Goal: Check status: Check status

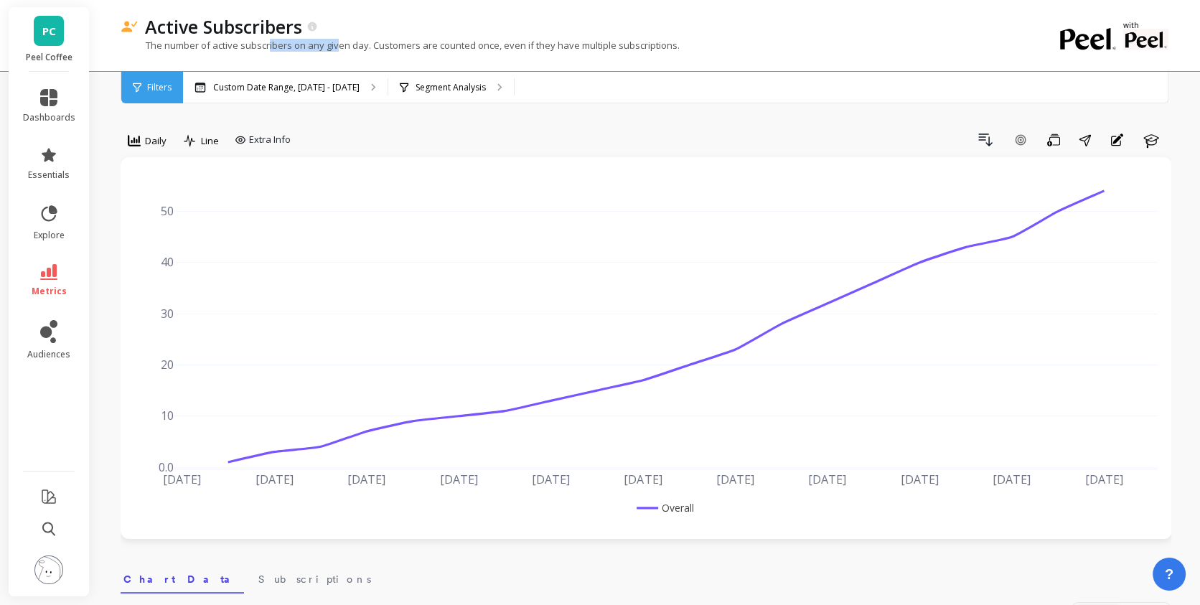
drag, startPoint x: 268, startPoint y: 47, endPoint x: 337, endPoint y: 49, distance: 68.2
click at [337, 49] on p "The number of active subscribers on any given day. Customers are counted once, …" at bounding box center [400, 45] width 559 height 13
click at [599, 54] on div "The number of active subscribers on any given day. Customers are counted once, …" at bounding box center [587, 52] width 933 height 27
click at [130, 141] on icon at bounding box center [134, 140] width 13 height 13
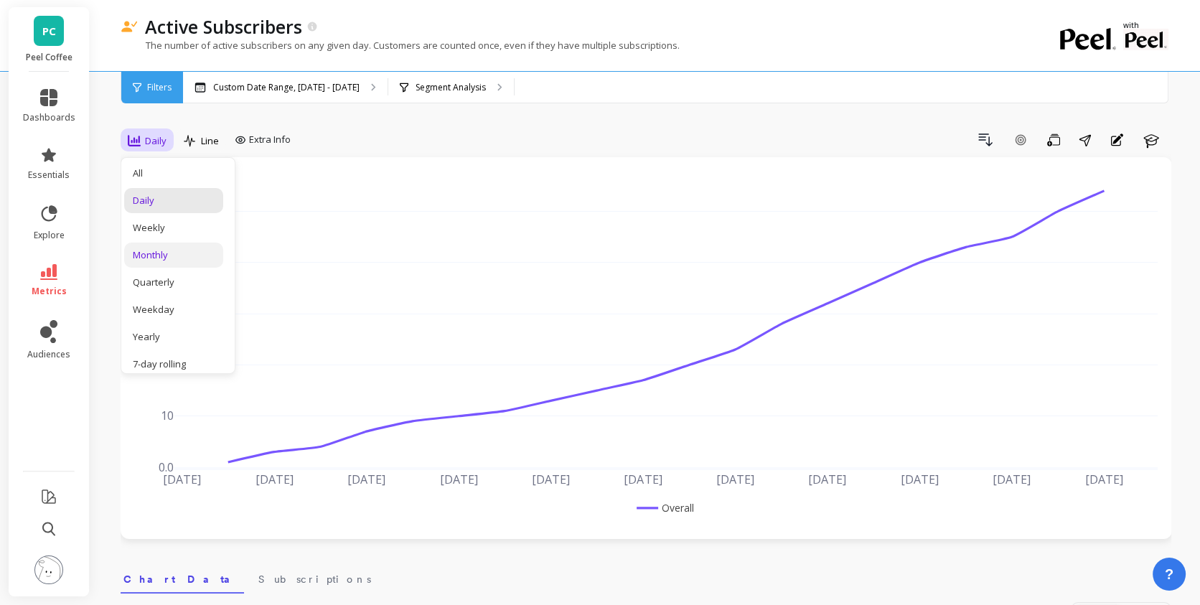
click at [187, 248] on div "Monthly" at bounding box center [174, 255] width 82 height 14
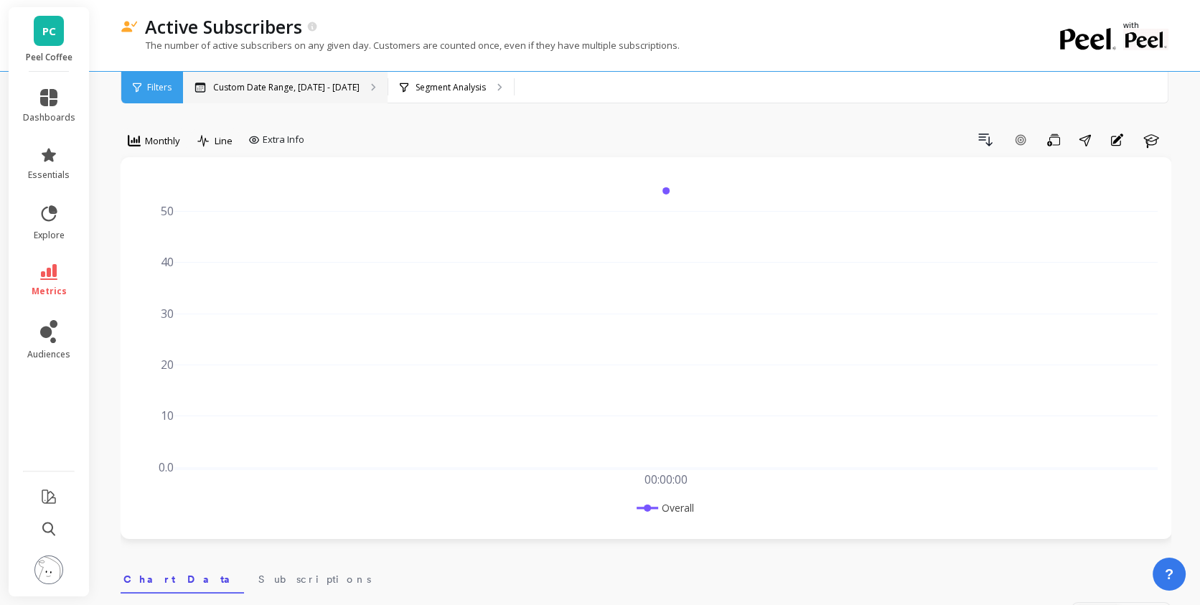
click at [291, 86] on p "Custom Date Range, [DATE] - [DATE]" at bounding box center [286, 87] width 146 height 11
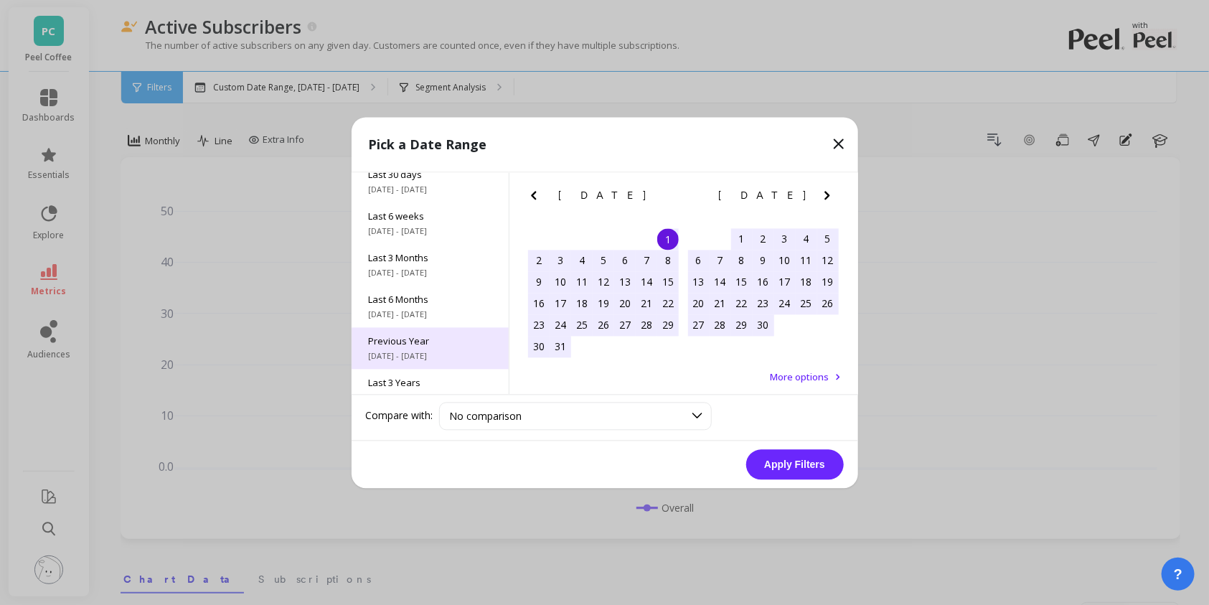
scroll to position [194, 0]
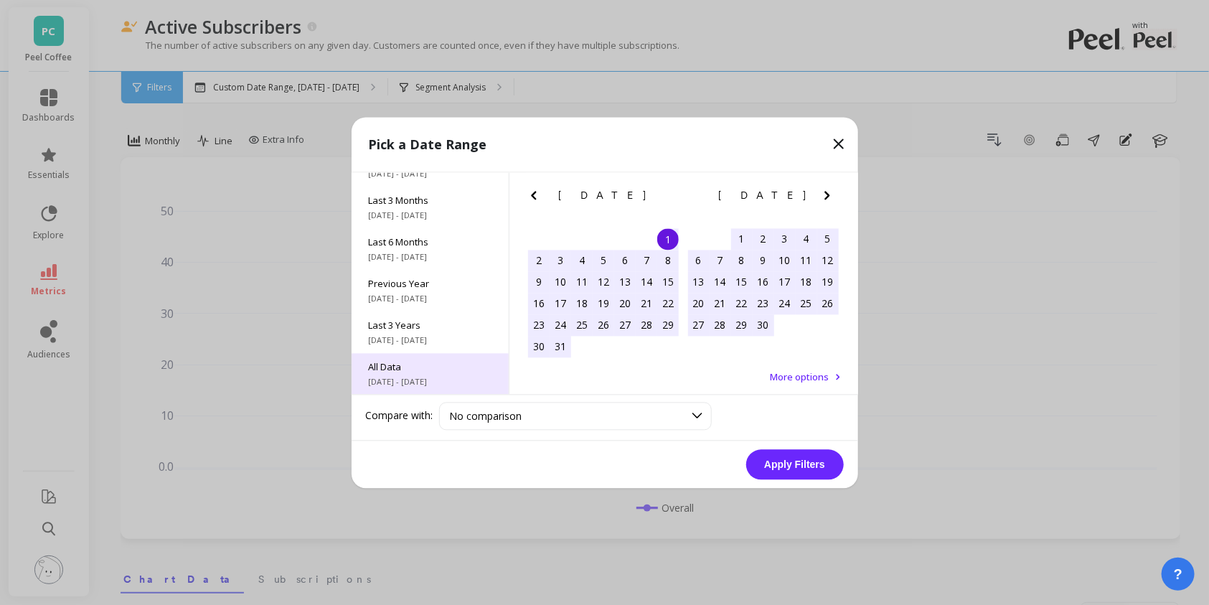
click at [436, 362] on span "All Data" at bounding box center [430, 366] width 123 height 13
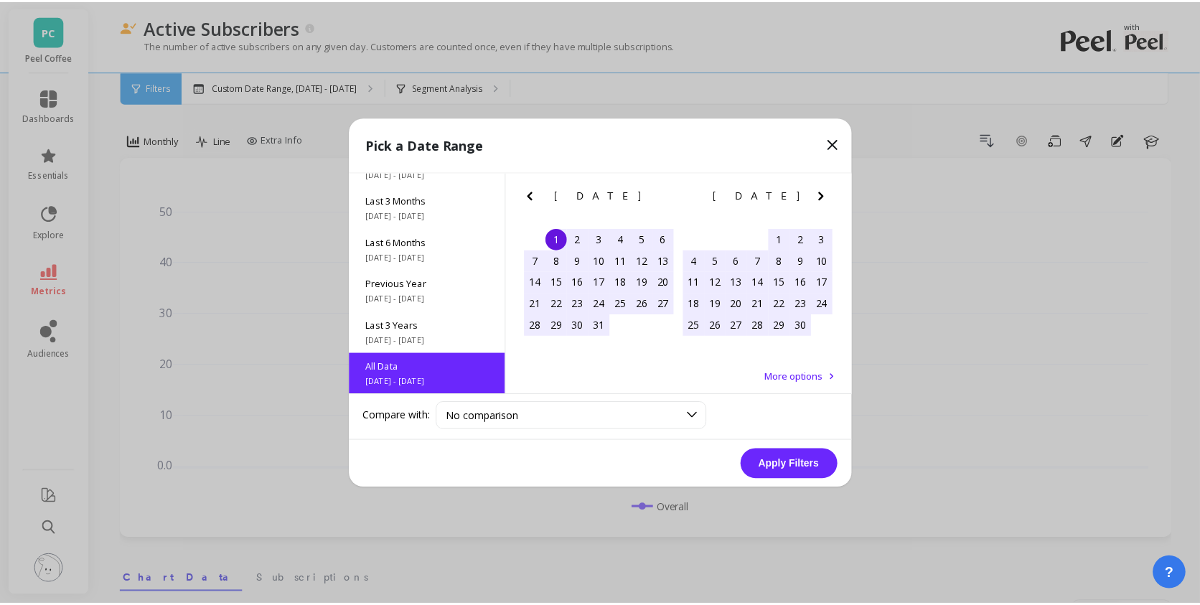
scroll to position [0, 0]
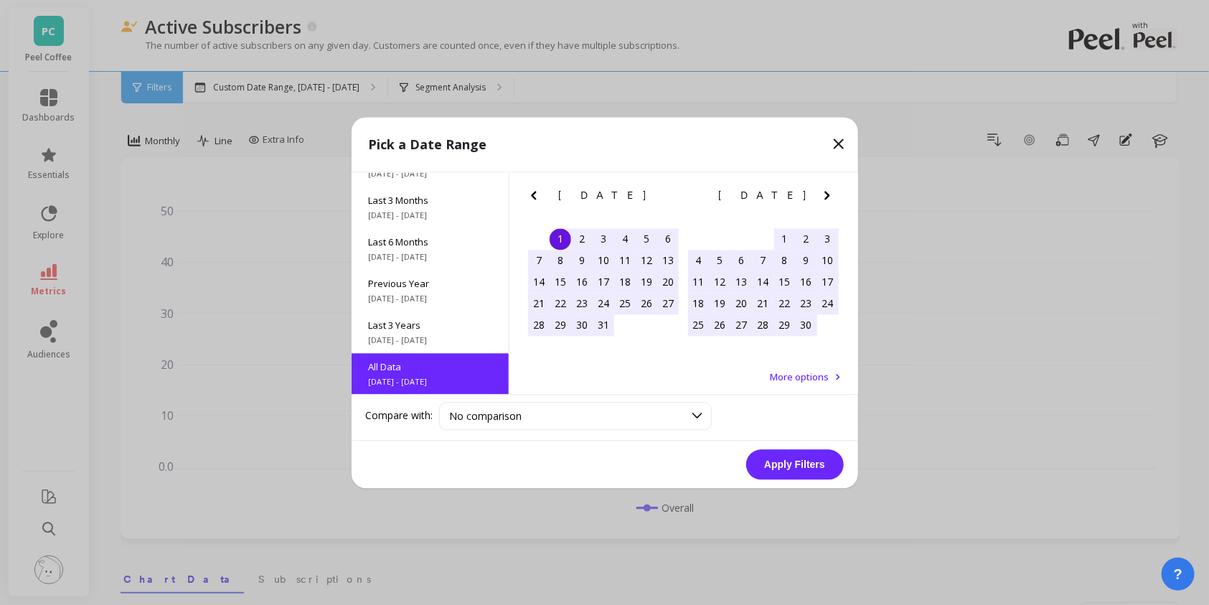
click at [818, 463] on button "Apply Filters" at bounding box center [795, 464] width 98 height 30
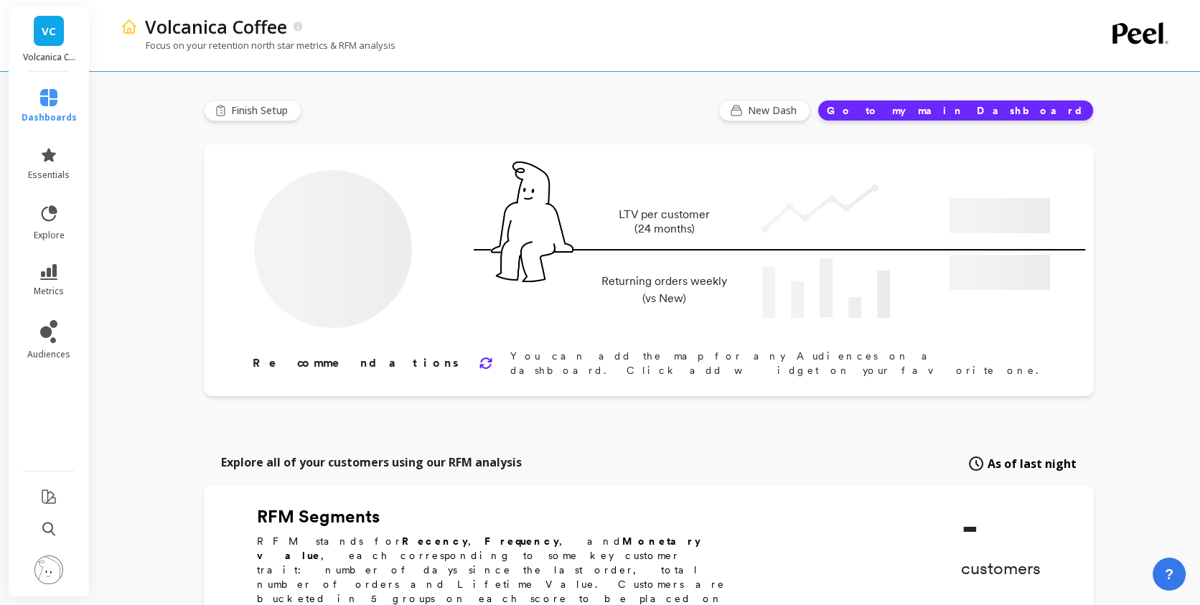
type input "Champions"
type input "6204"
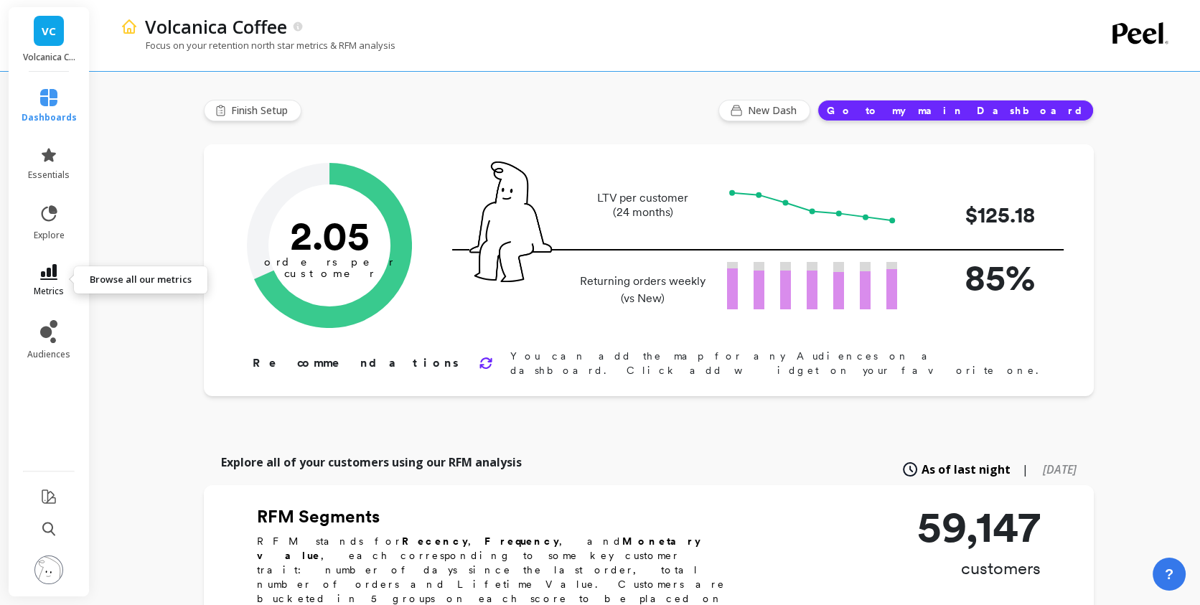
click at [22, 289] on link "metrics" at bounding box center [49, 280] width 55 height 33
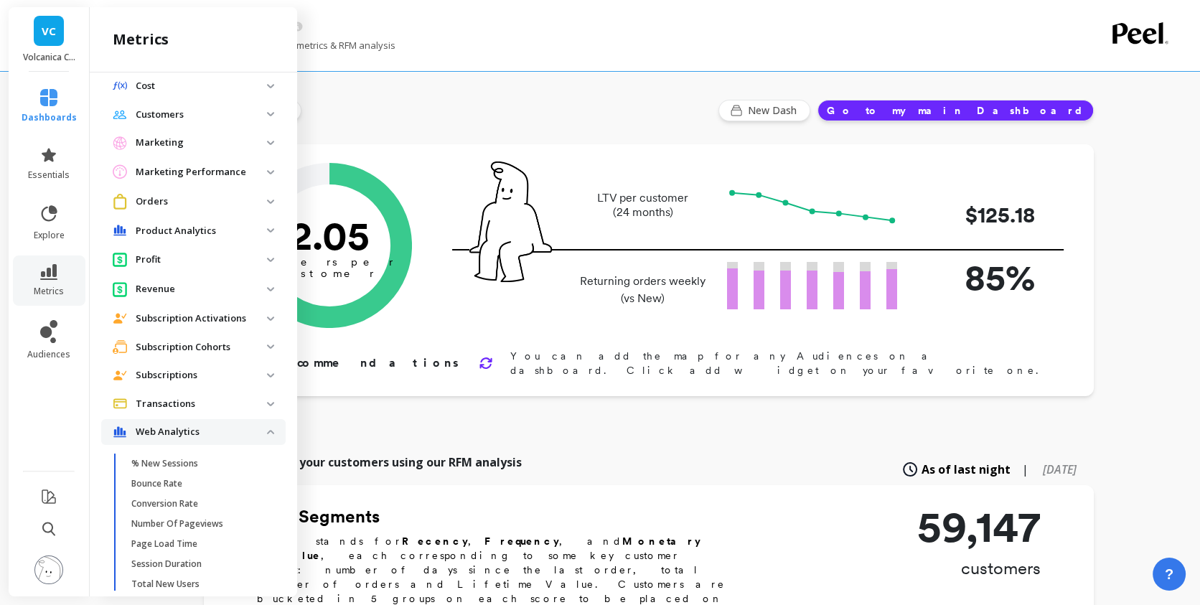
scroll to position [189, 0]
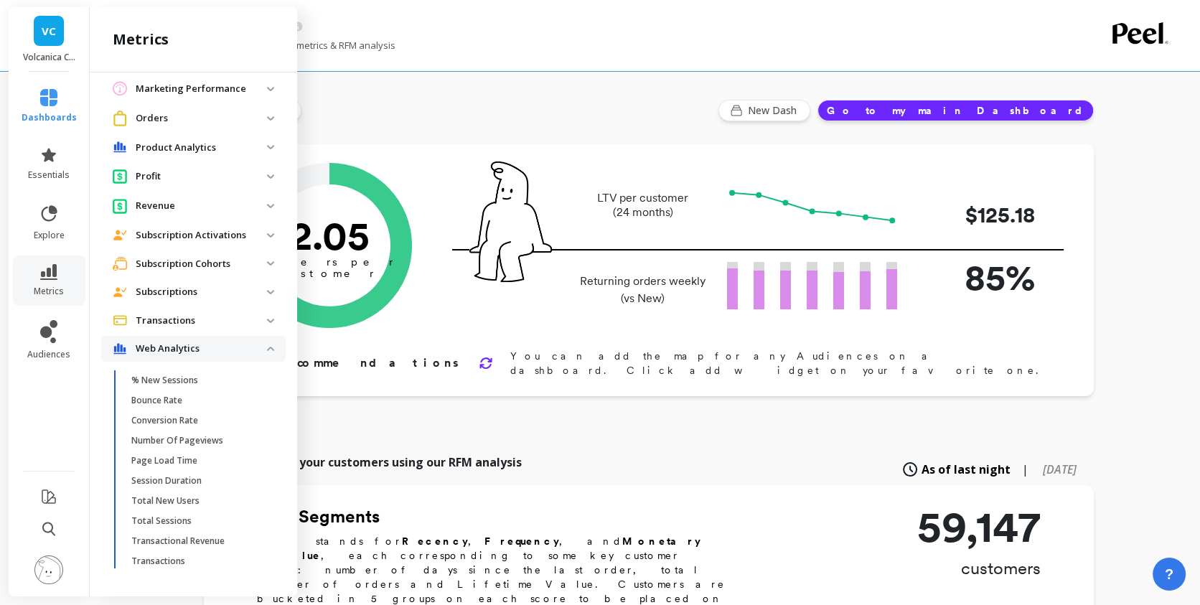
click at [210, 290] on p "Subscriptions" at bounding box center [201, 292] width 131 height 14
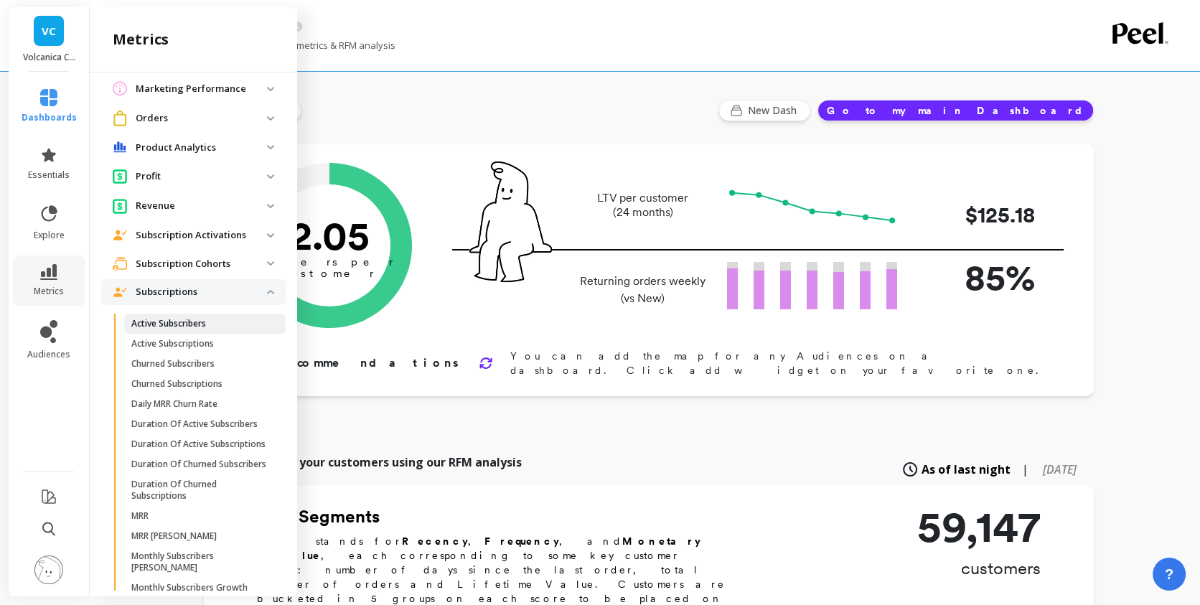
click at [182, 325] on p "Active Subscribers" at bounding box center [168, 323] width 75 height 11
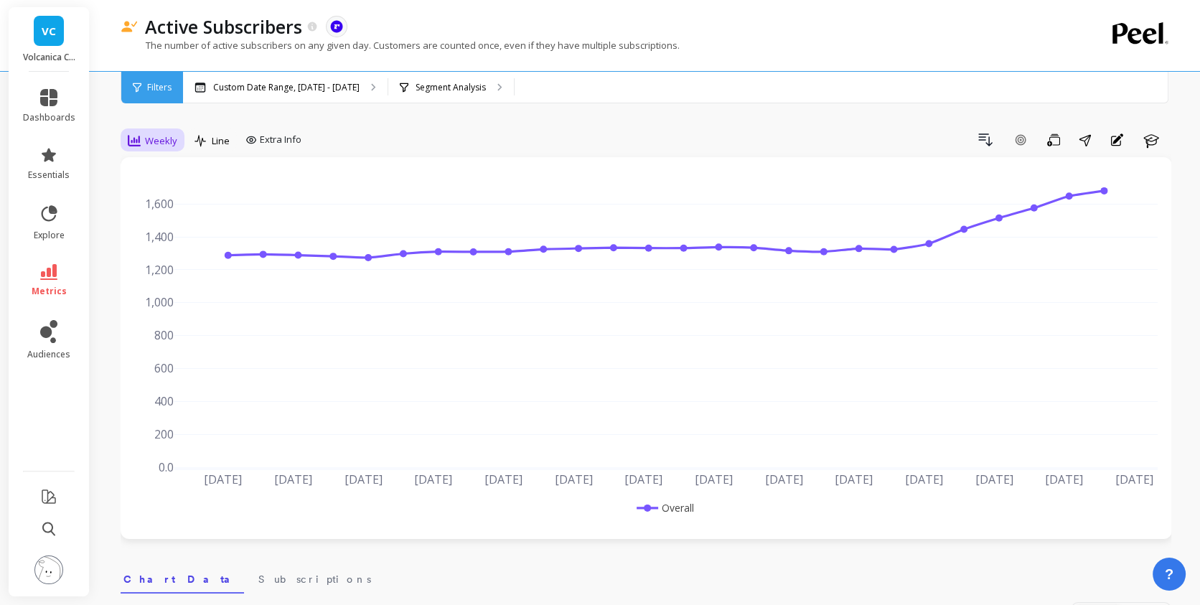
click at [149, 131] on div "Weekly" at bounding box center [152, 140] width 58 height 24
click at [149, 258] on div "Monthly" at bounding box center [174, 255] width 82 height 14
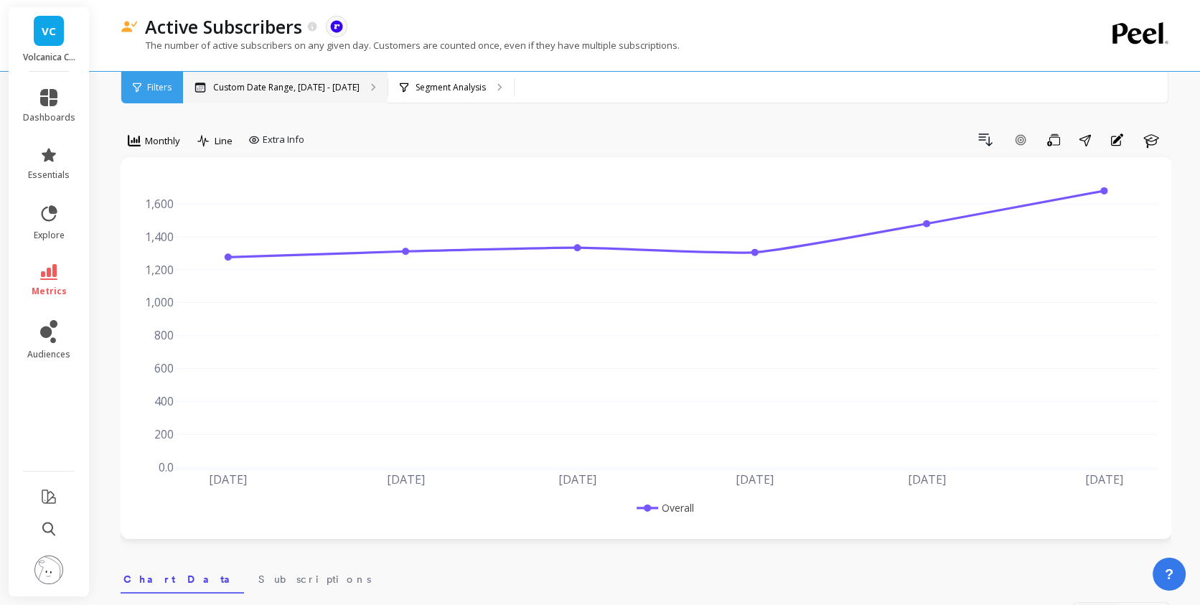
click at [353, 91] on p "Custom Date Range, [DATE] - [DATE]" at bounding box center [286, 87] width 146 height 11
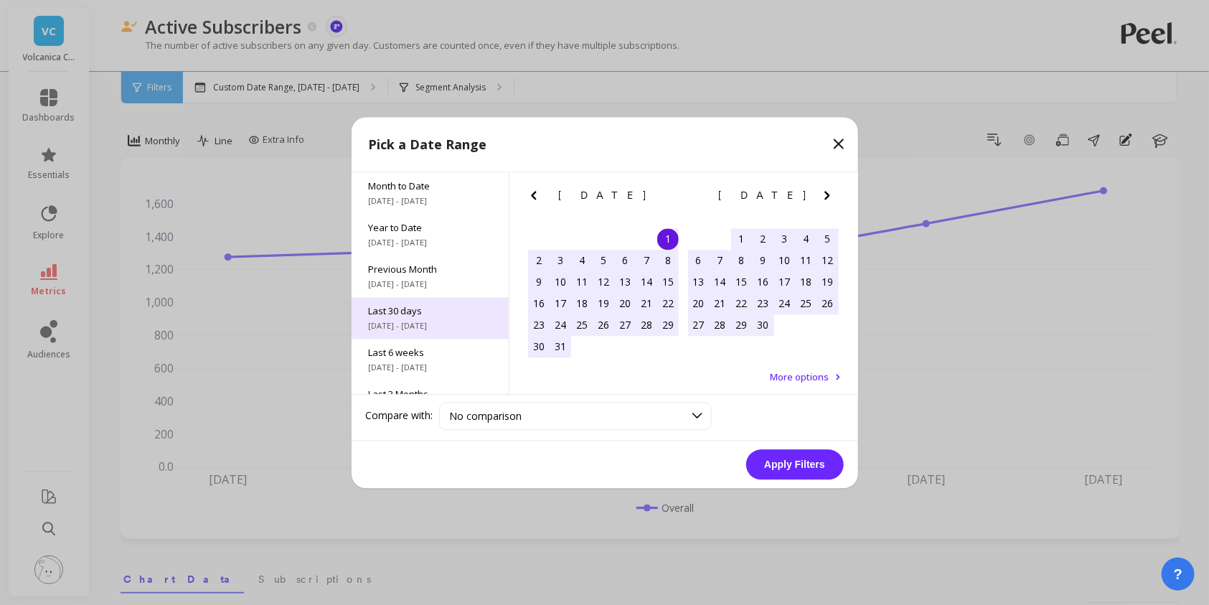
scroll to position [194, 0]
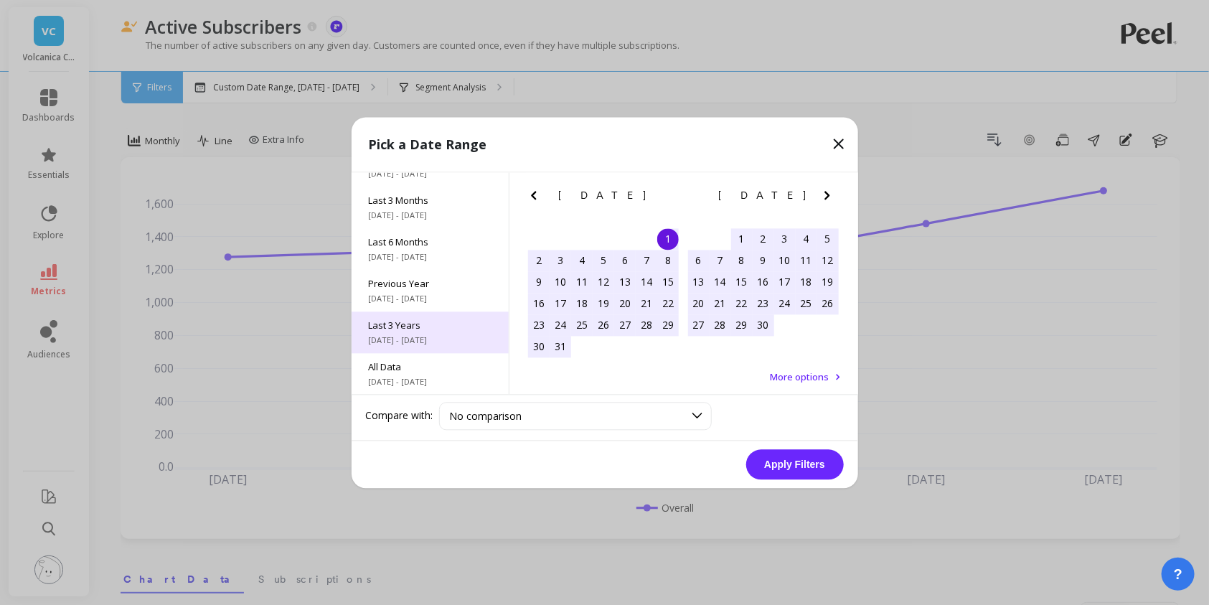
click at [446, 327] on span "Last 3 Years" at bounding box center [430, 325] width 123 height 13
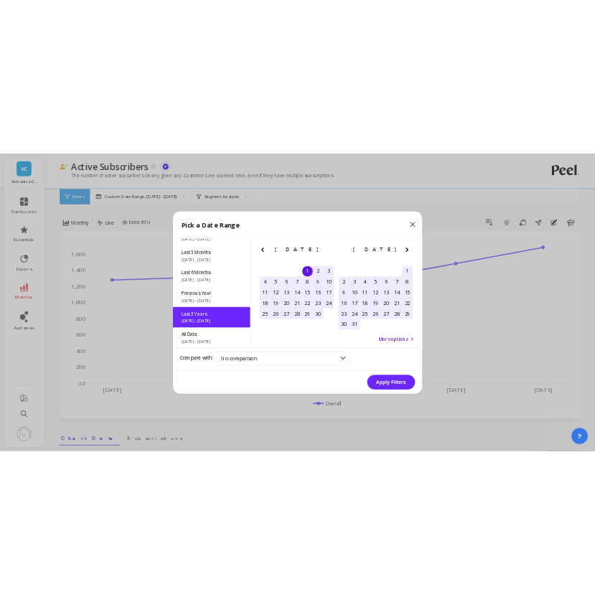
scroll to position [0, 0]
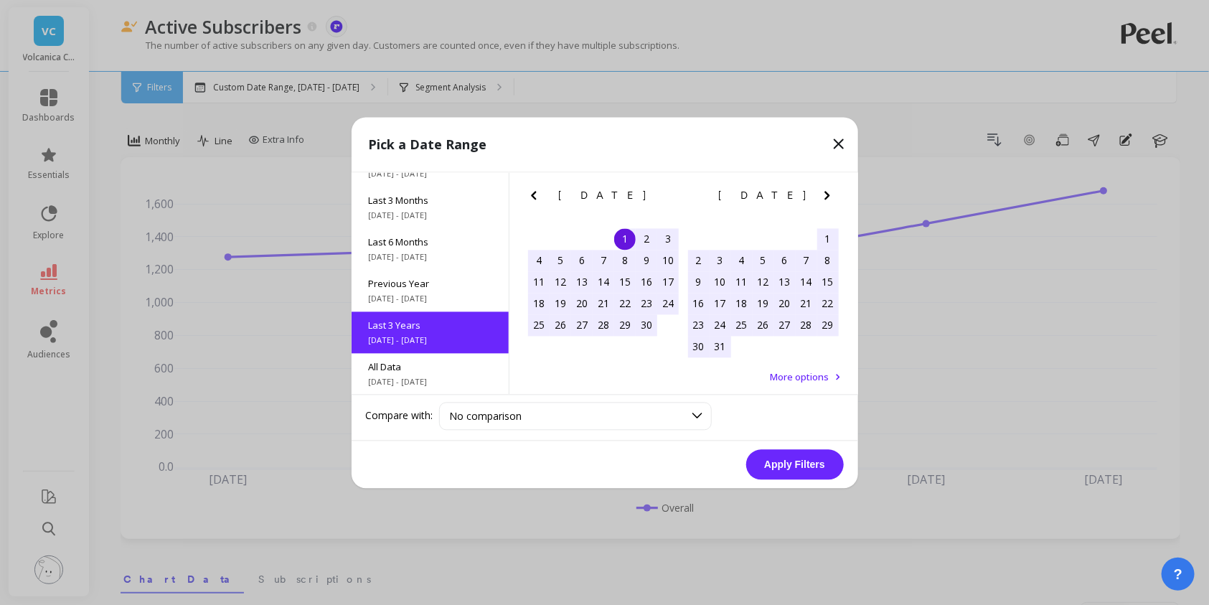
click at [834, 471] on button "Apply Filters" at bounding box center [795, 464] width 98 height 30
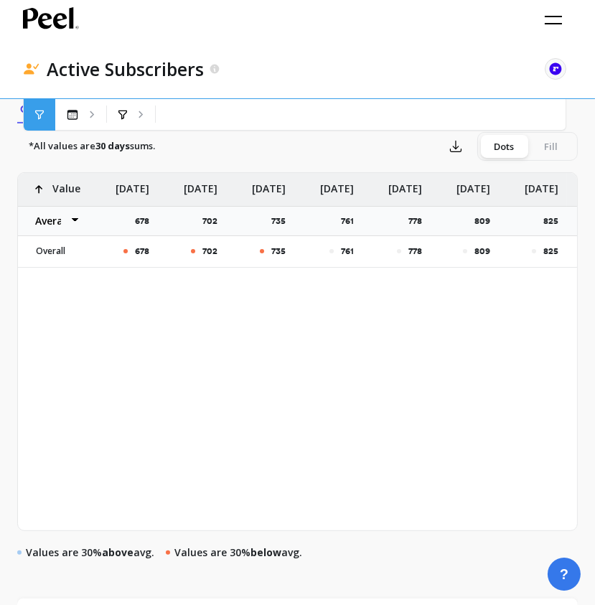
scroll to position [469, 0]
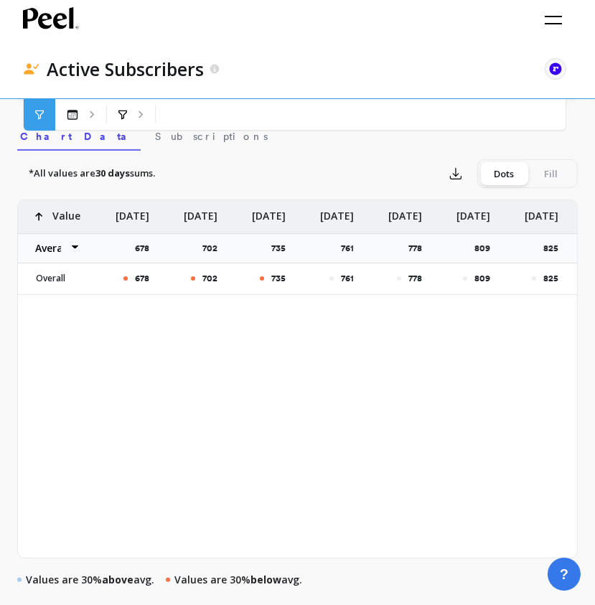
click at [586, 297] on div "Active Subscribers The data you are viewing comes from: ReCharge Payments The n…" at bounding box center [297, 301] width 595 height 1540
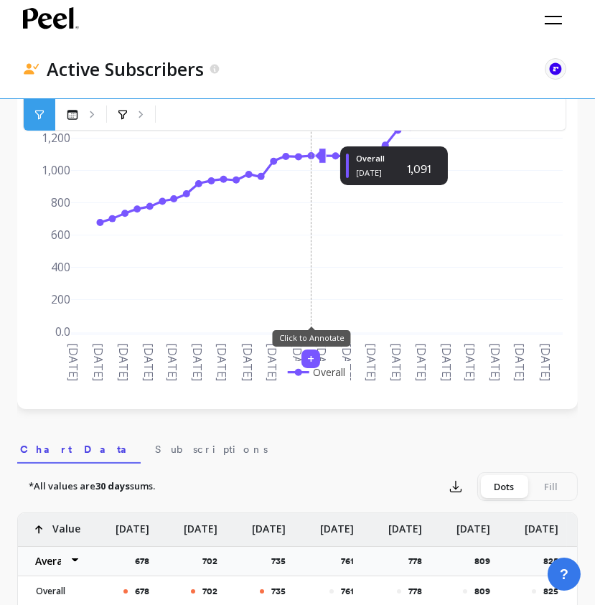
scroll to position [78, 0]
